Goal: Task Accomplishment & Management: Manage account settings

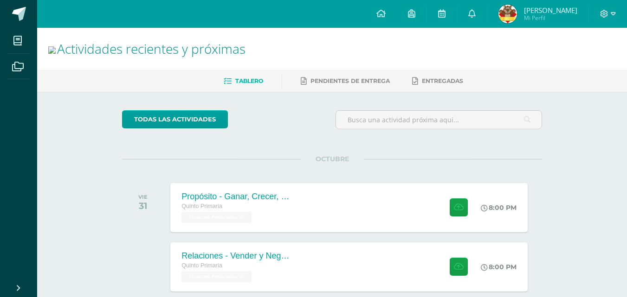
click at [549, 27] on link "[PERSON_NAME] Mi Perfil" at bounding box center [537, 14] width 101 height 28
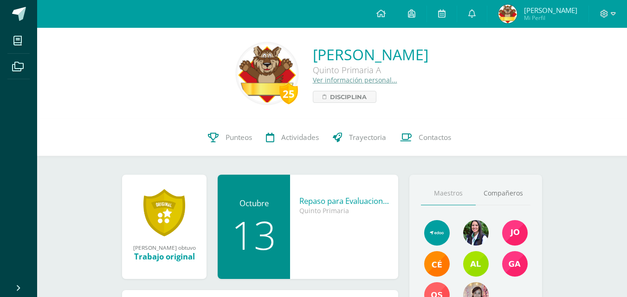
click at [315, 77] on link "Ver información personal..." at bounding box center [355, 80] width 84 height 9
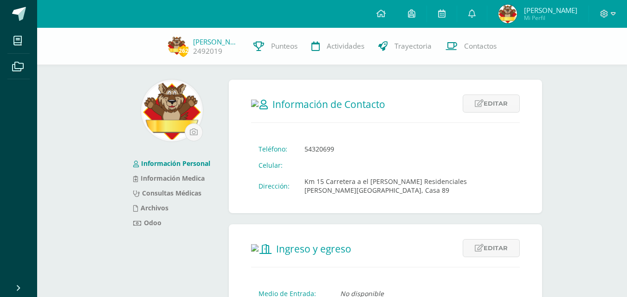
click at [560, 17] on span "Mi Perfil" at bounding box center [550, 18] width 53 height 8
